Goal: Browse casually

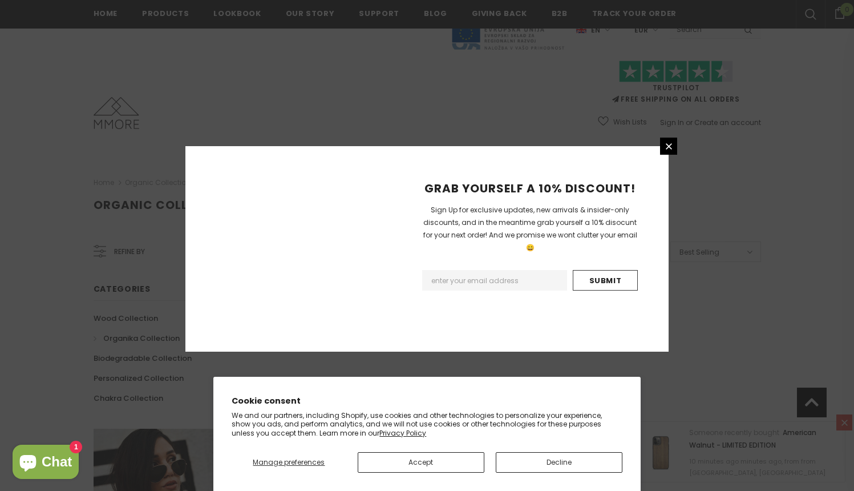
scroll to position [679, 0]
